Goal: Information Seeking & Learning: Compare options

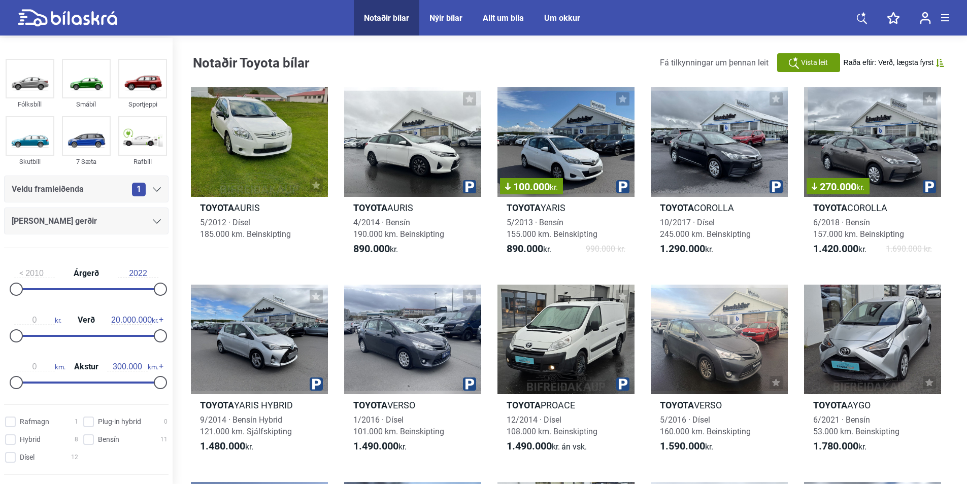
click at [84, 290] on div at bounding box center [86, 289] width 144 height 2
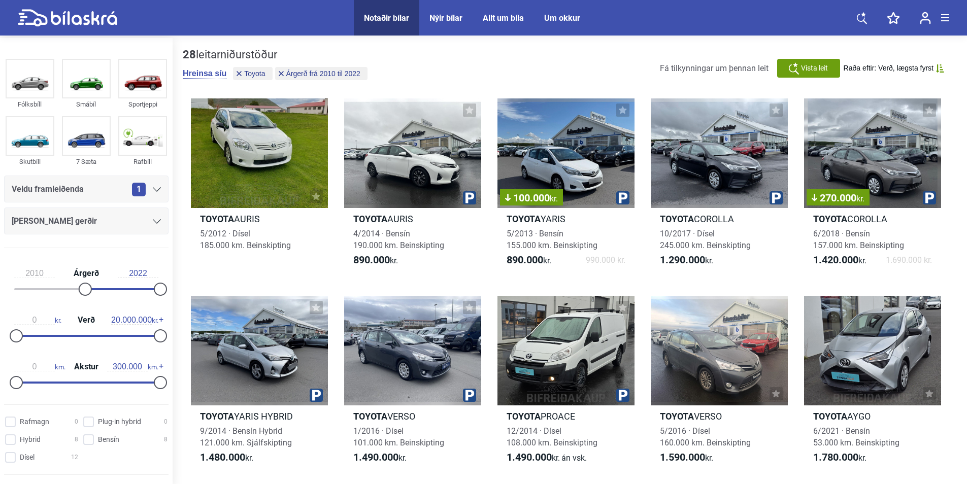
click at [116, 291] on div "2010 Árgerð 2022" at bounding box center [86, 279] width 164 height 47
type input "2016"
click at [116, 290] on div at bounding box center [86, 289] width 144 height 2
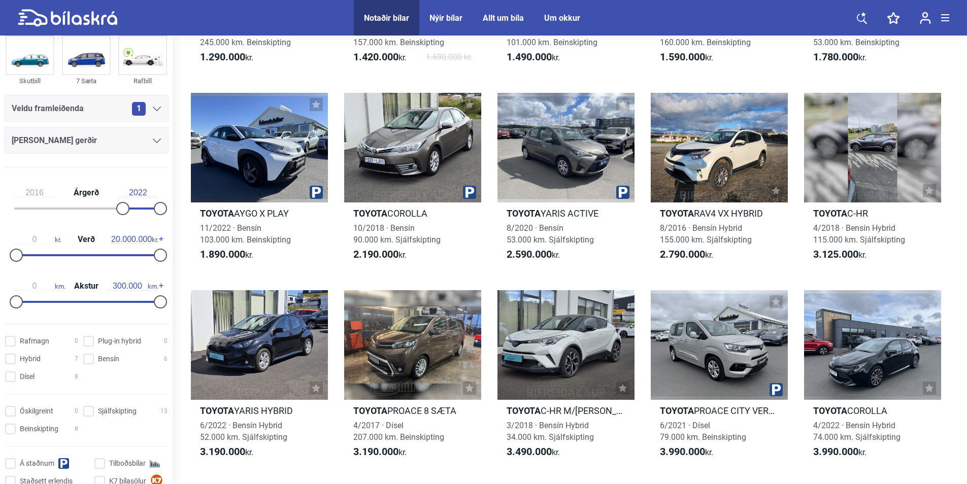
scroll to position [102, 0]
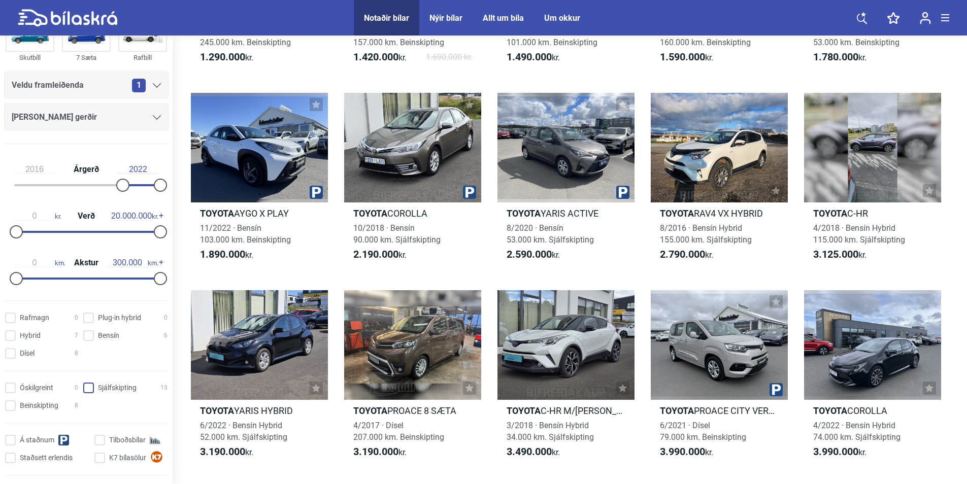
click at [86, 387] on input "Sjálfskipting 13" at bounding box center [127, 388] width 84 height 11
checkbox input "true"
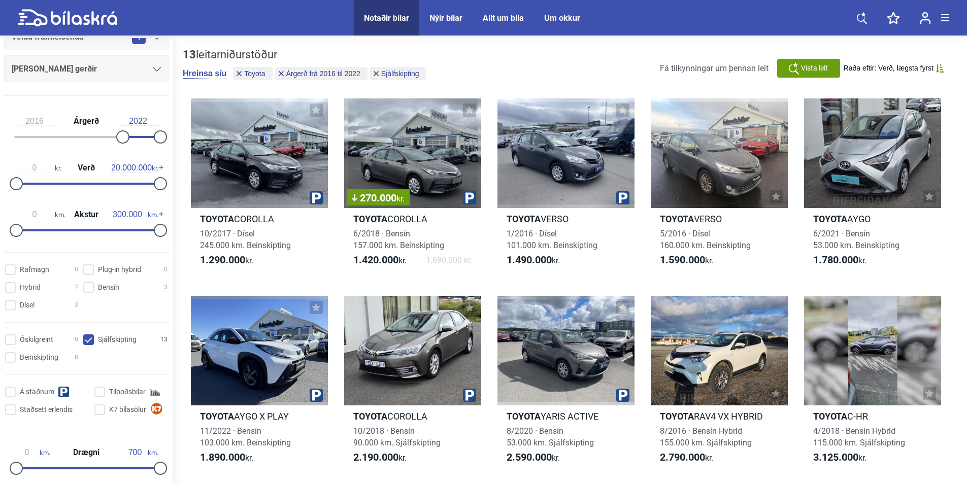
scroll to position [102, 0]
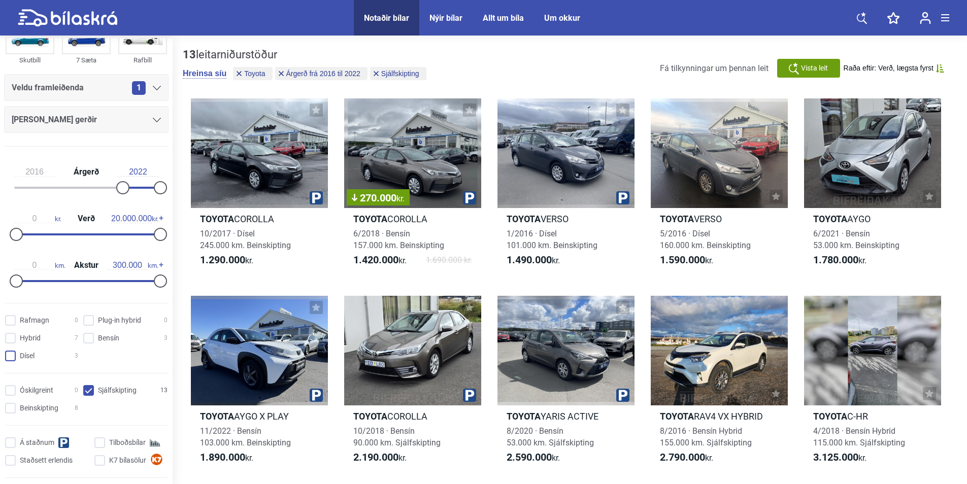
click at [6, 356] on span at bounding box center [10, 356] width 11 height 11
click at [7, 356] on input "Dísel 3" at bounding box center [43, 356] width 73 height 11
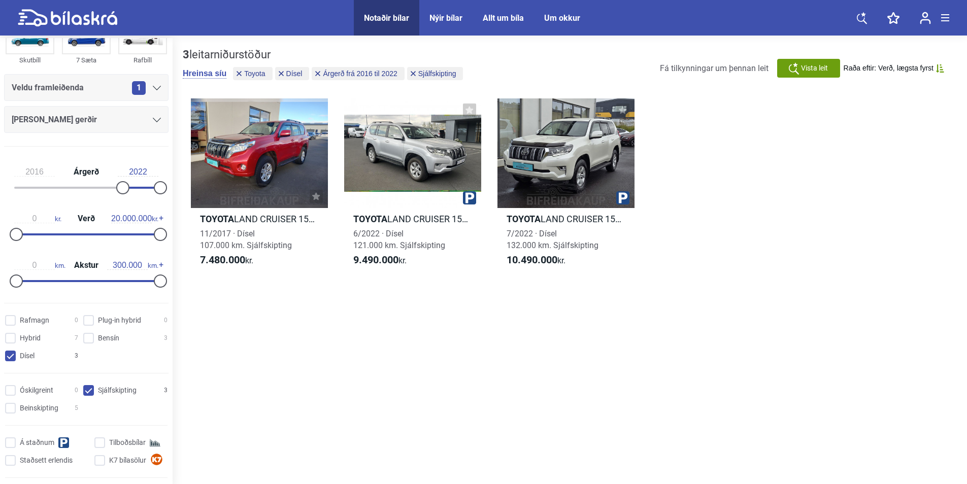
click at [6, 356] on span at bounding box center [10, 356] width 11 height 11
click at [7, 356] on input "Dísel 3" at bounding box center [43, 356] width 73 height 11
checkbox input "false"
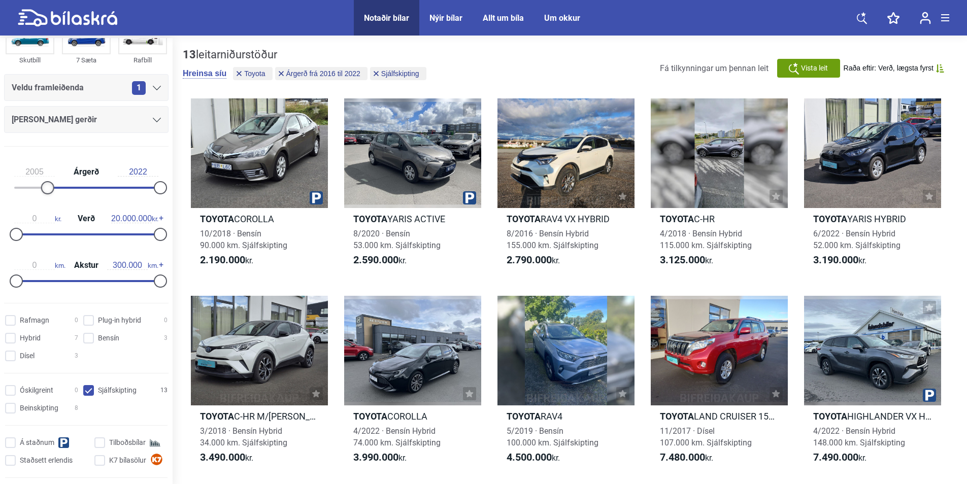
drag, startPoint x: 116, startPoint y: 187, endPoint x: 46, endPoint y: 181, distance: 70.3
click at [46, 181] on div "2005 Árgerð 2022" at bounding box center [86, 178] width 164 height 47
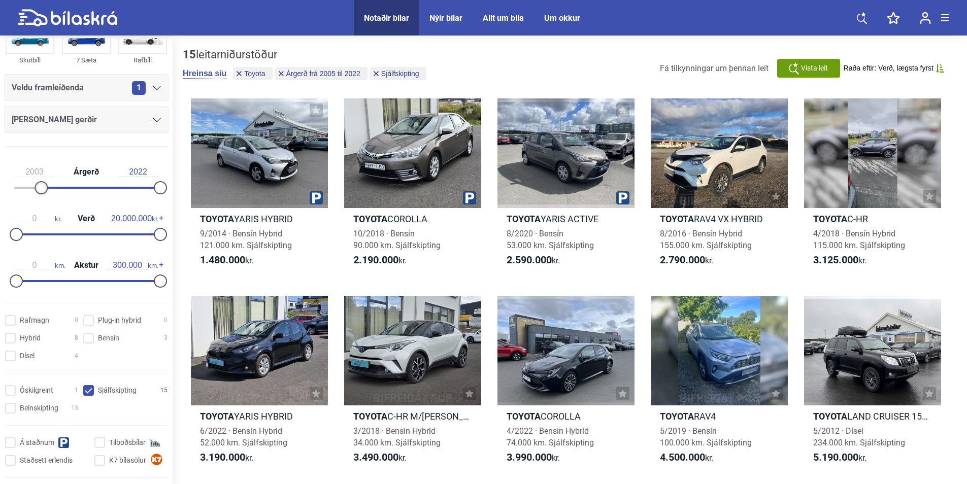
drag, startPoint x: 55, startPoint y: 188, endPoint x: 41, endPoint y: 188, distance: 14.7
click at [41, 188] on div at bounding box center [41, 187] width 13 height 13
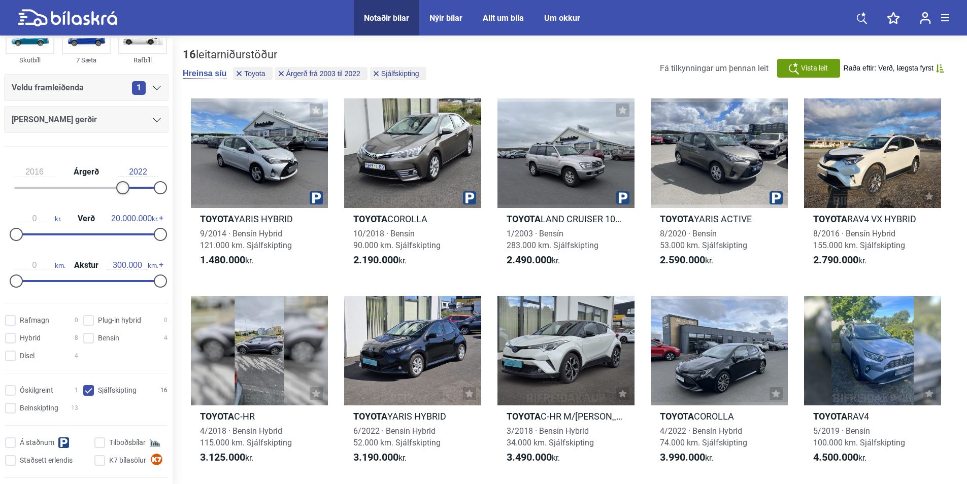
drag, startPoint x: 39, startPoint y: 189, endPoint x: 117, endPoint y: 194, distance: 78.3
click at [117, 194] on div "2016 Árgerð 2022" at bounding box center [86, 178] width 164 height 47
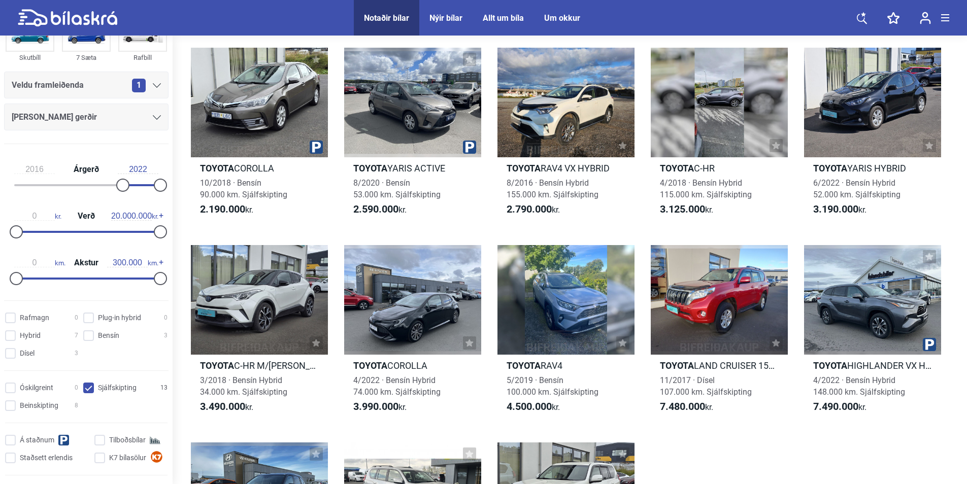
scroll to position [102, 0]
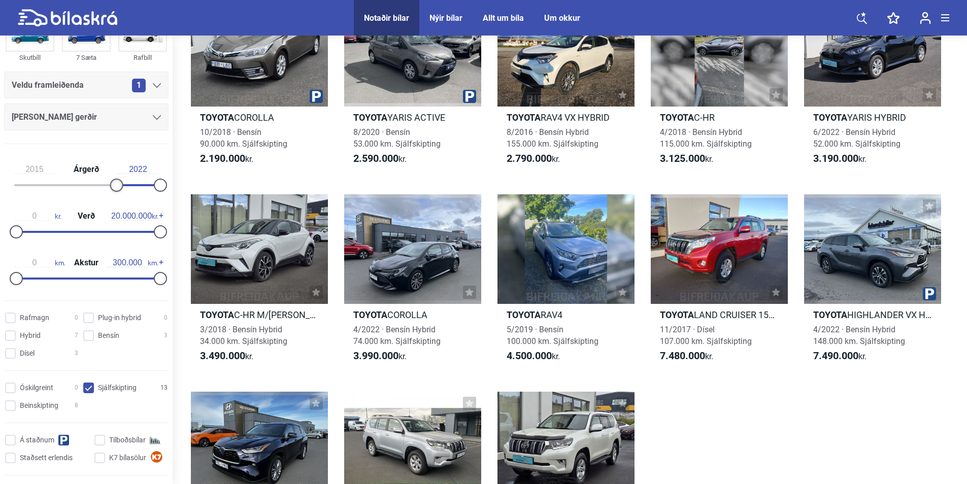
type input "2014"
drag, startPoint x: 125, startPoint y: 182, endPoint x: 112, endPoint y: 183, distance: 13.2
click at [112, 183] on div at bounding box center [110, 185] width 13 height 13
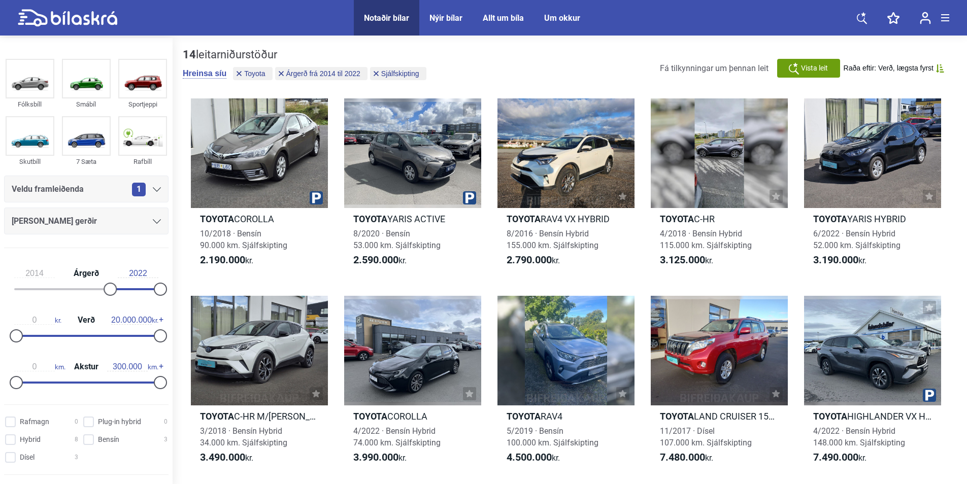
click at [93, 190] on div "Veldu framleiðenda 1" at bounding box center [86, 189] width 149 height 14
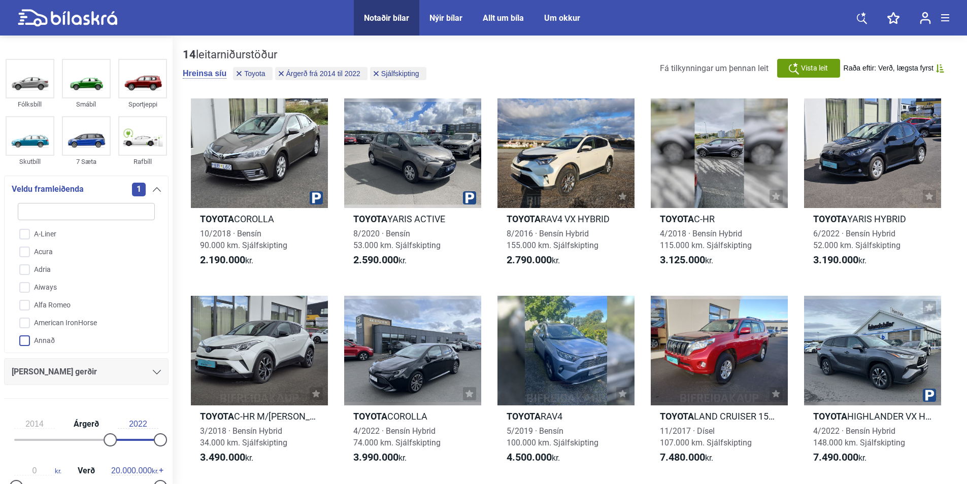
click at [20, 341] on input "Annað" at bounding box center [80, 341] width 138 height 18
checkbox input "true"
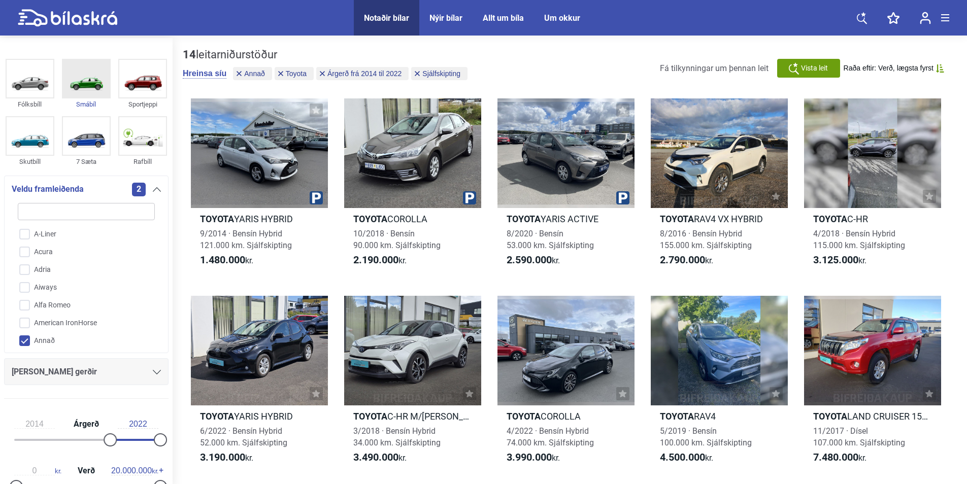
click at [87, 89] on img at bounding box center [86, 79] width 47 height 38
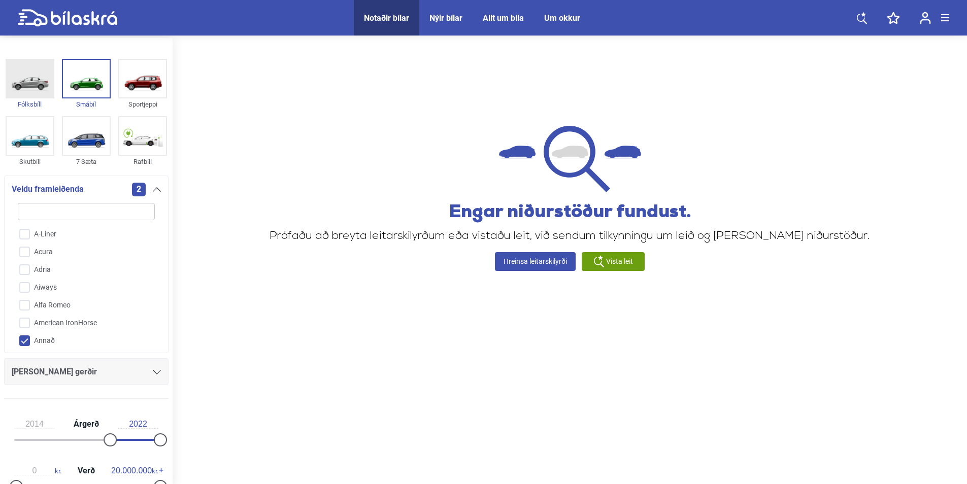
click at [30, 82] on img at bounding box center [30, 79] width 47 height 38
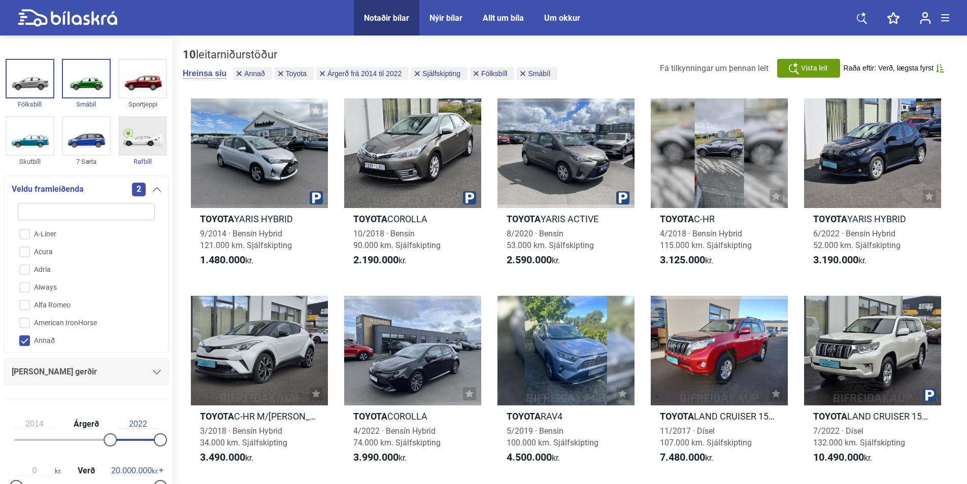
click at [131, 160] on div "Rafbíll" at bounding box center [142, 162] width 49 height 12
checkbox input "true"
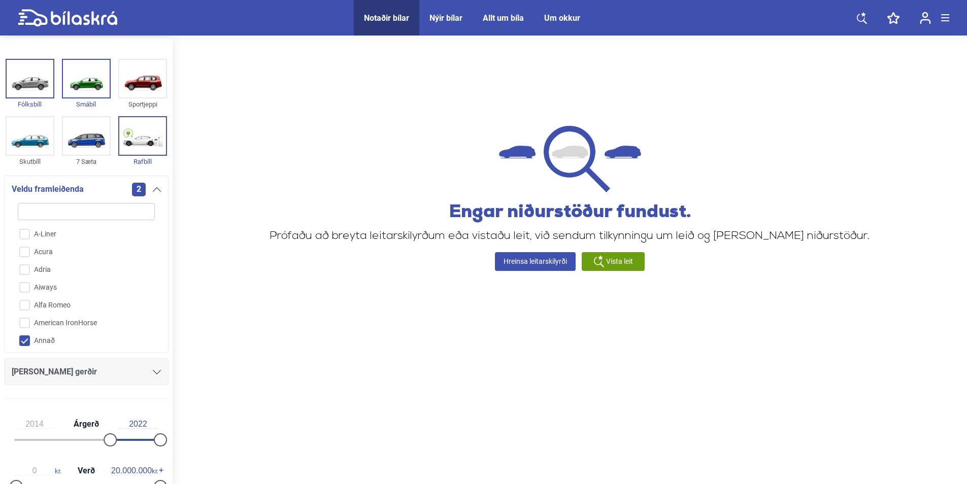
click at [27, 339] on input "Annað" at bounding box center [80, 341] width 138 height 18
checkbox input "true"
checkbox input "false"
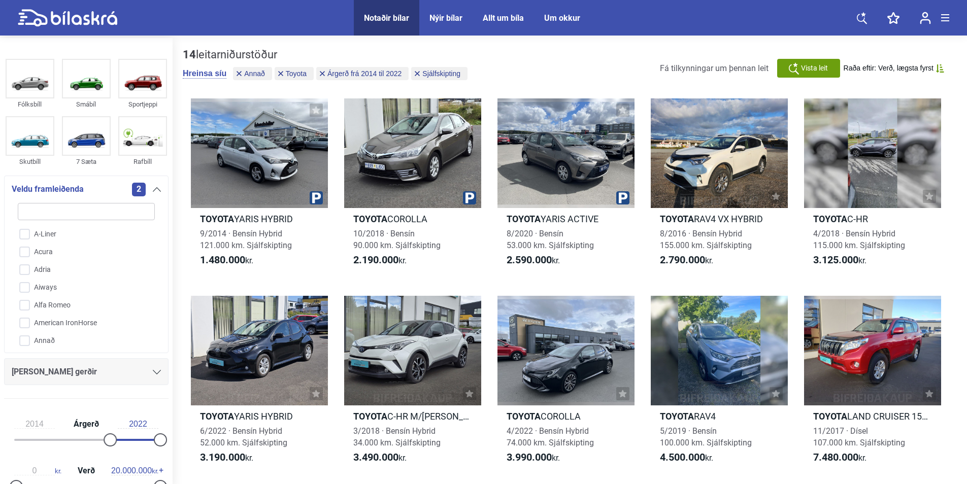
checkbox input "false"
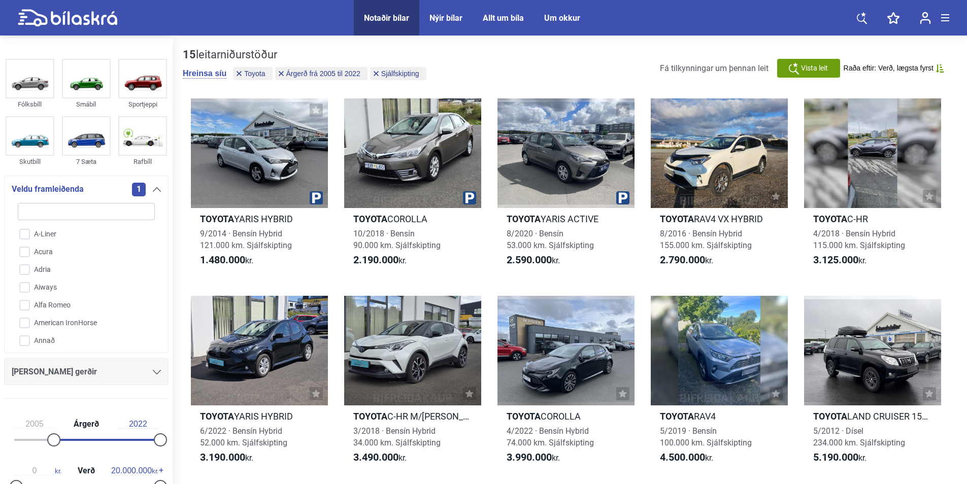
type input "2016"
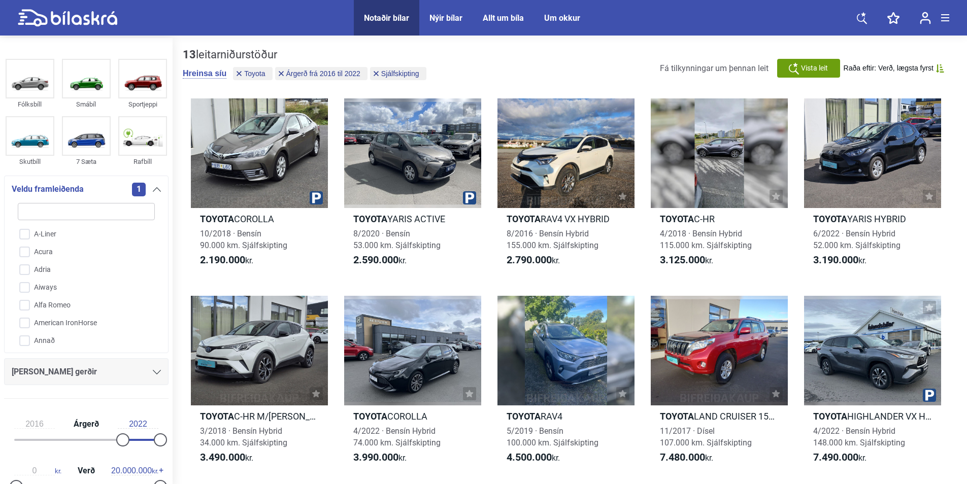
checkbox input "false"
type input "1999"
